Goal: Transaction & Acquisition: Subscribe to service/newsletter

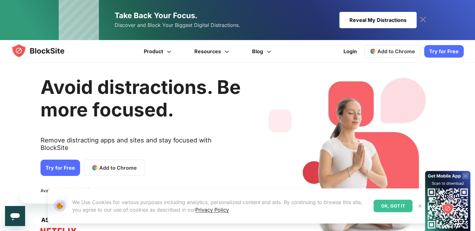
scroll to position [9, 0]
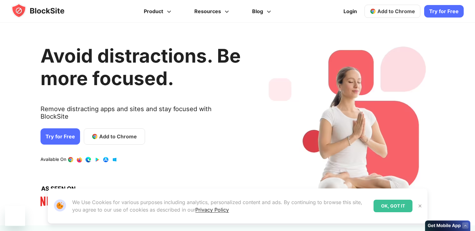
click at [435, 12] on link "Try for Free" at bounding box center [444, 11] width 40 height 13
